Goal: Information Seeking & Learning: Learn about a topic

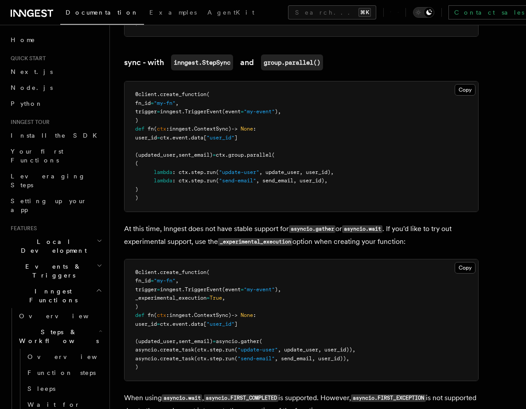
scroll to position [822, 0]
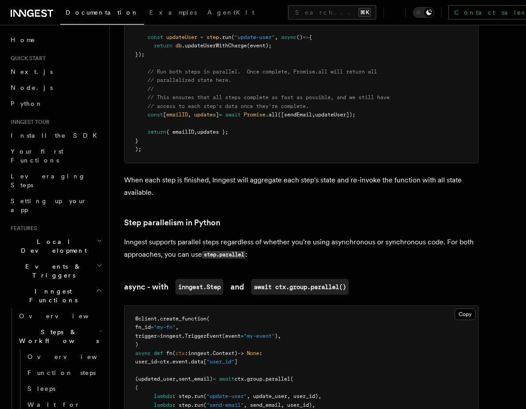
scroll to position [429, 0]
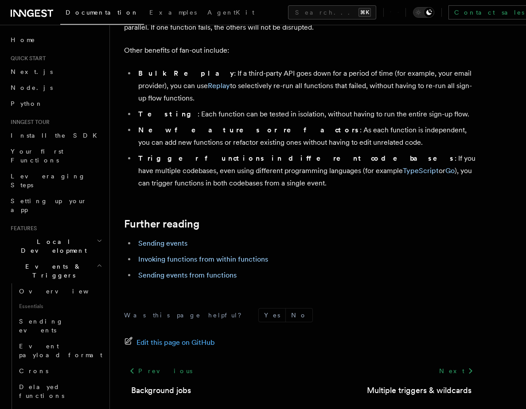
scroll to position [1219, 0]
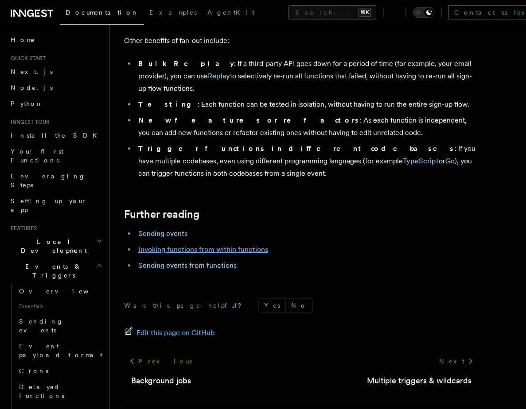
click at [189, 245] on link "Invoking functions from within functions" at bounding box center [203, 249] width 130 height 8
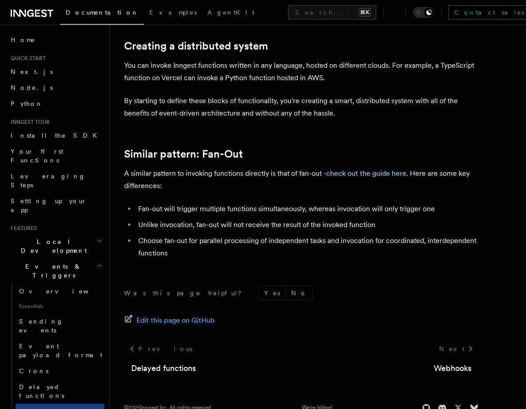
scroll to position [626, 0]
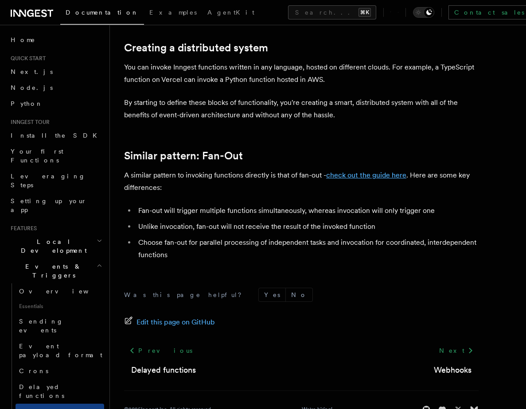
click at [352, 179] on link "check out the guide here" at bounding box center [366, 175] width 80 height 8
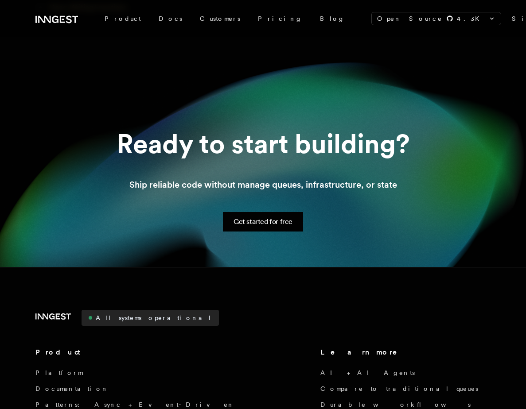
scroll to position [1078, 0]
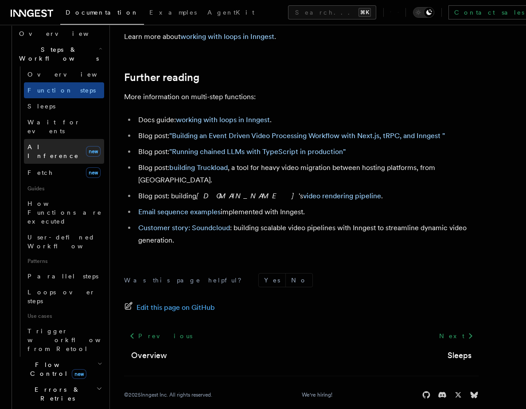
scroll to position [272, 0]
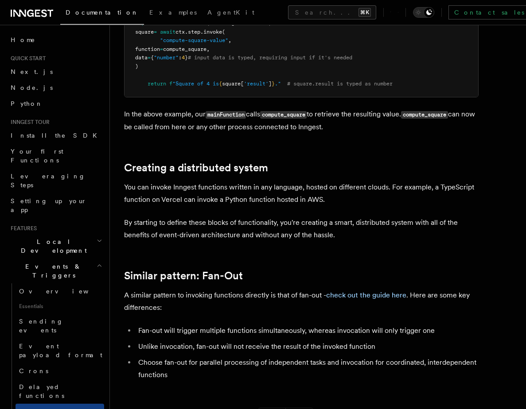
scroll to position [501, 0]
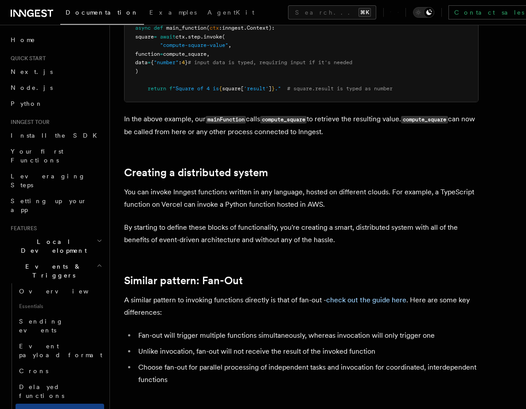
click at [246, 171] on article "Features Events & Triggers Invoking functions directly Inngest's step.invoke() …" at bounding box center [318, 49] width 388 height 1022
